Goal: Information Seeking & Learning: Learn about a topic

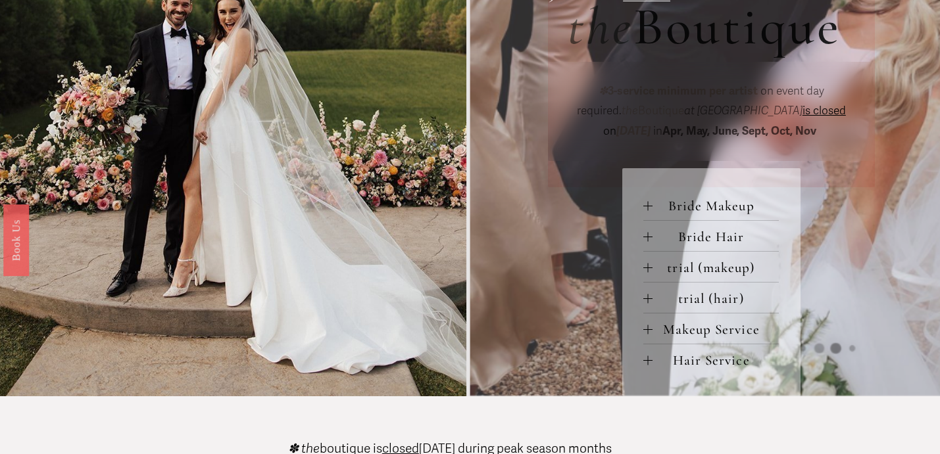
click at [643, 203] on div "Bride Makeup bride only makeup (90 min) $275 / wedding day *two additional serv…" at bounding box center [711, 282] width 178 height 228
click at [647, 204] on div at bounding box center [647, 205] width 9 height 9
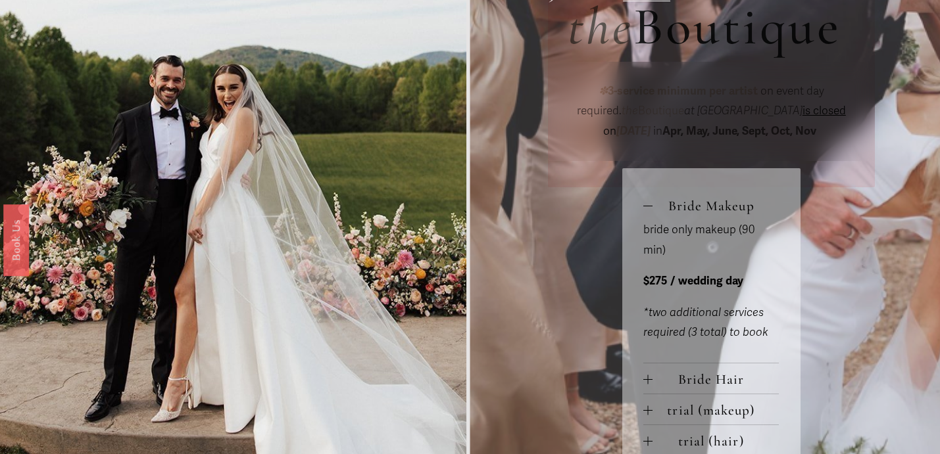
click at [647, 204] on div at bounding box center [647, 205] width 9 height 9
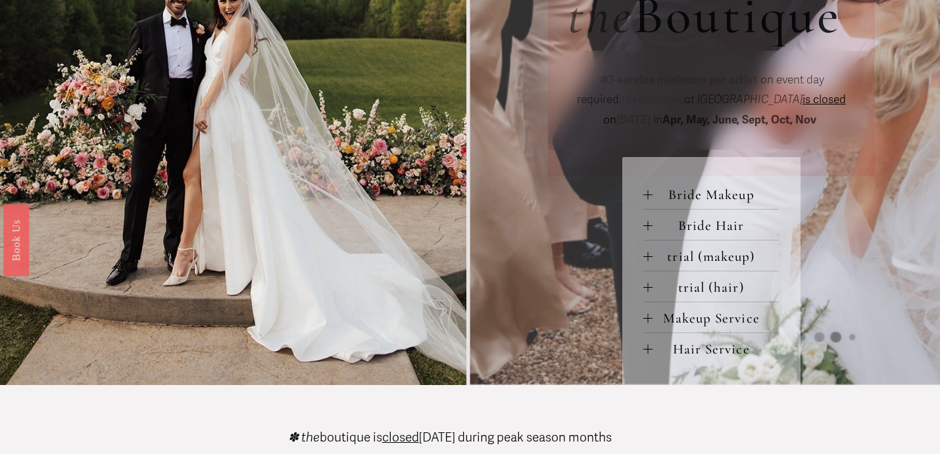
scroll to position [516, 0]
click at [647, 257] on div at bounding box center [647, 256] width 9 height 1
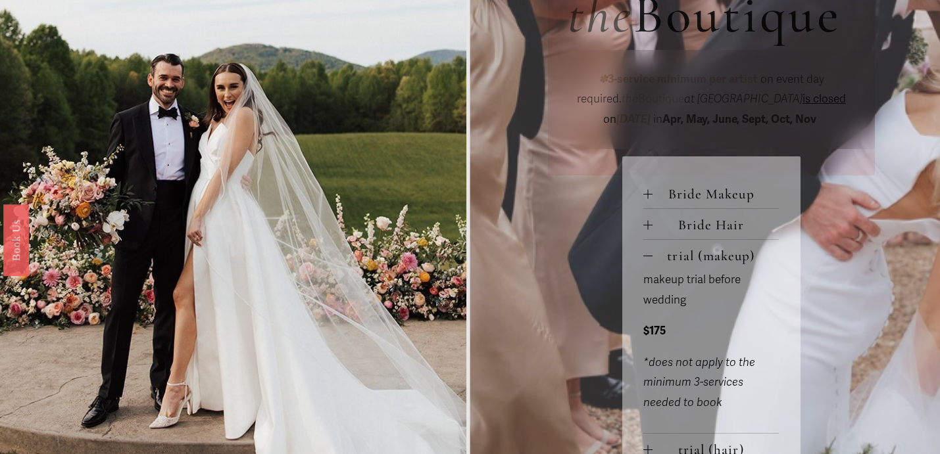
click at [647, 257] on div at bounding box center [647, 256] width 9 height 1
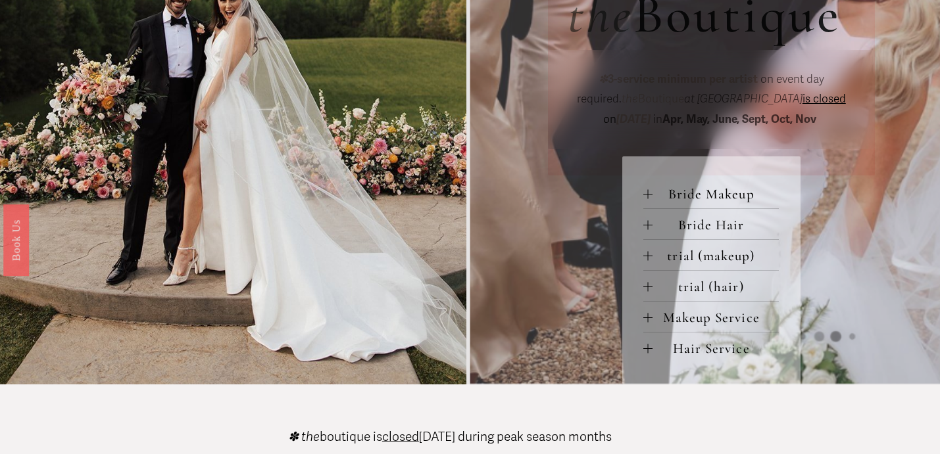
click at [645, 318] on div at bounding box center [647, 317] width 9 height 9
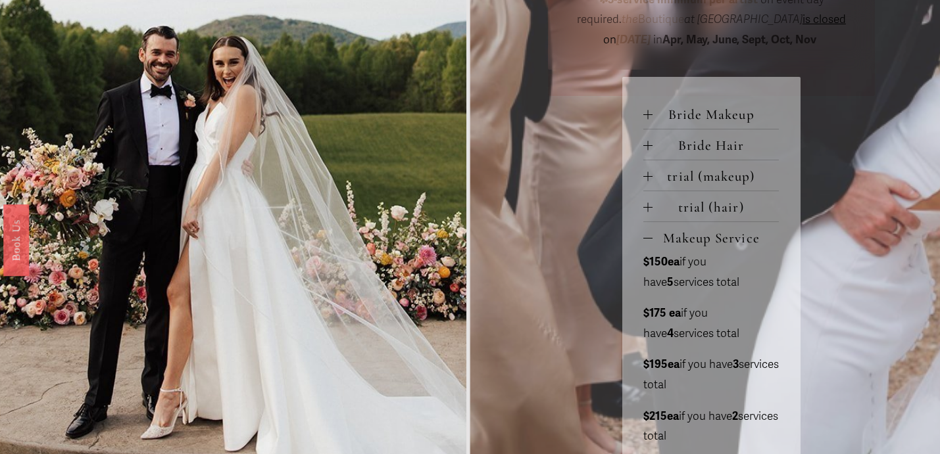
scroll to position [603, 0]
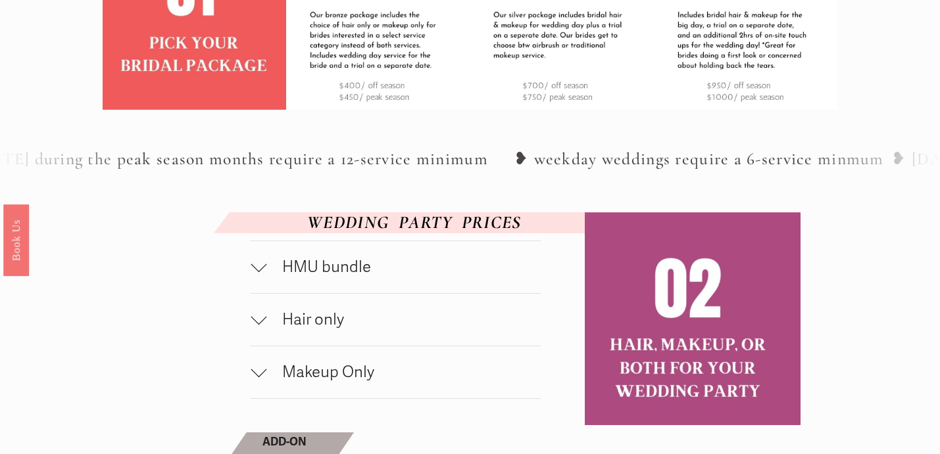
scroll to position [539, 0]
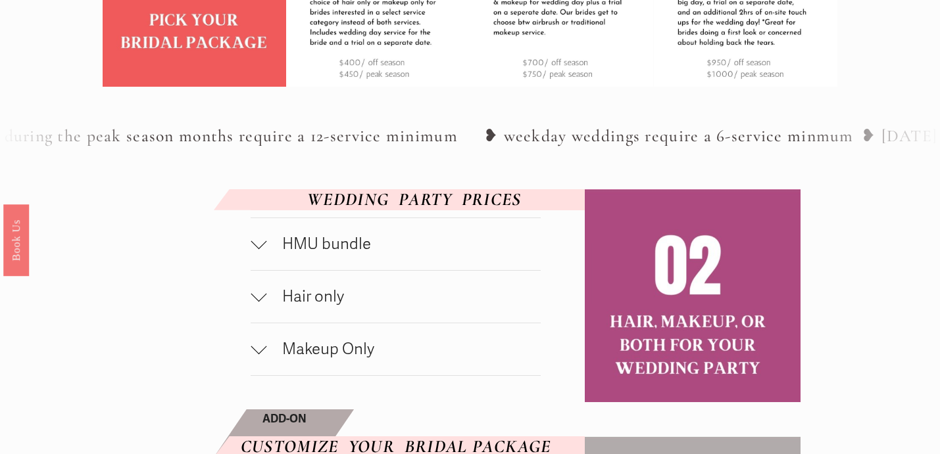
click at [257, 249] on div at bounding box center [259, 241] width 16 height 16
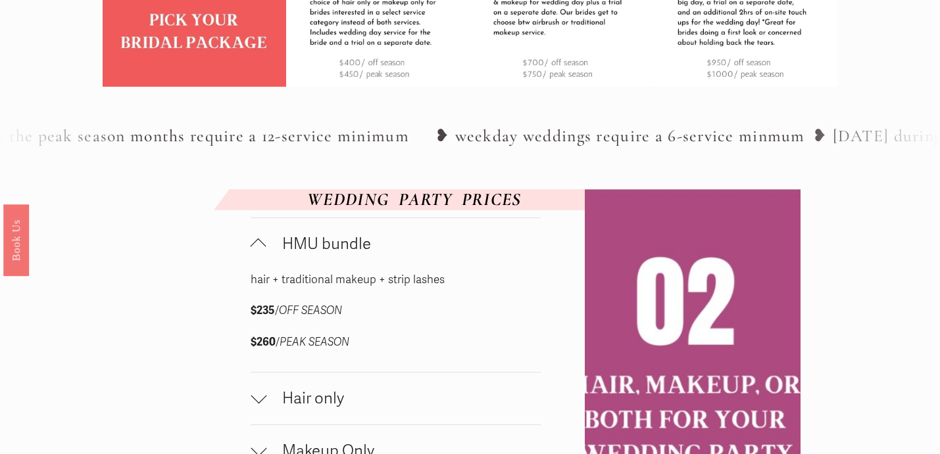
click at [257, 255] on div at bounding box center [259, 247] width 16 height 16
